Goal: Obtain resource: Download file/media

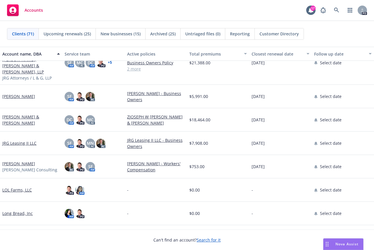
scroll to position [848, 0]
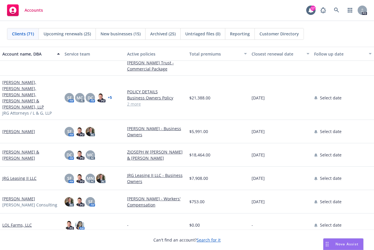
click at [22, 149] on link "[PERSON_NAME] & [PERSON_NAME]" at bounding box center [31, 155] width 58 height 12
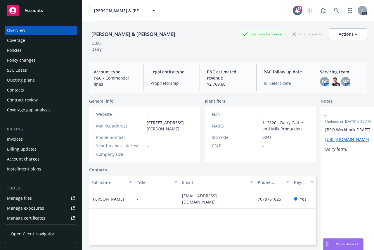
click at [19, 48] on div "Policies" at bounding box center [14, 50] width 15 height 9
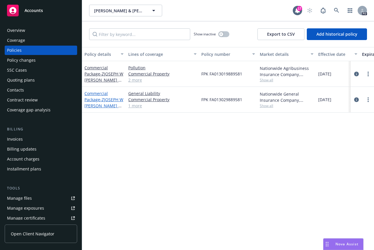
click at [94, 93] on link "Commercial Package - ZJOSEPH W [PERSON_NAME] & [PERSON_NAME] 25-26" at bounding box center [104, 106] width 39 height 30
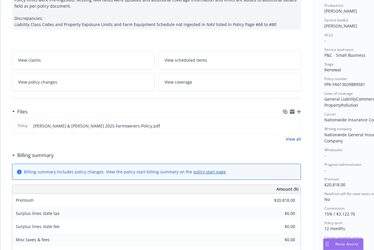
scroll to position [88, 0]
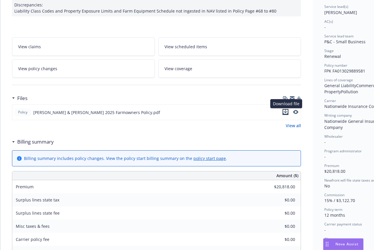
click at [287, 111] on icon "download file" at bounding box center [285, 112] width 5 height 5
